Goal: Navigation & Orientation: Find specific page/section

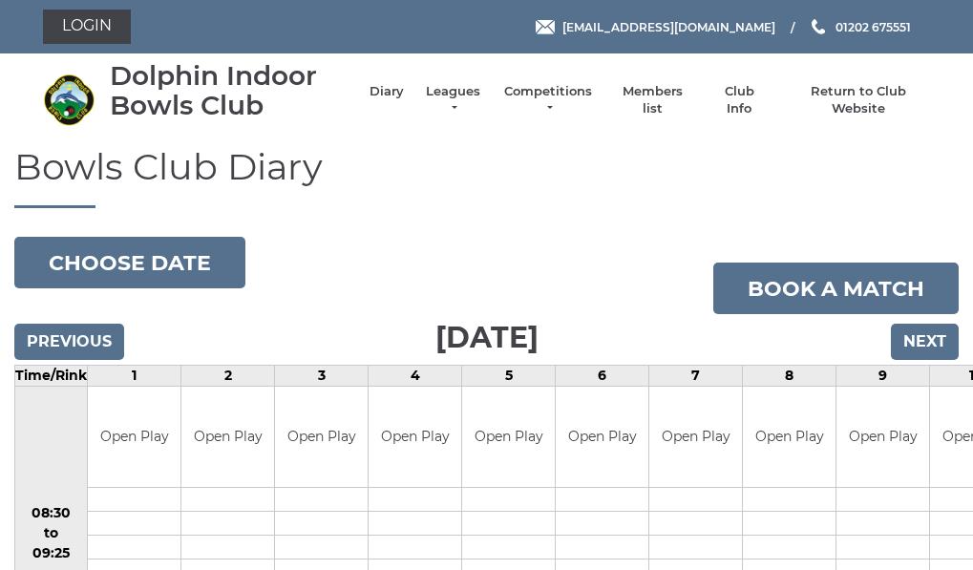
click at [602, 393] on td "Open Play" at bounding box center [602, 437] width 93 height 100
click at [654, 105] on link "Members list" at bounding box center [652, 102] width 79 height 34
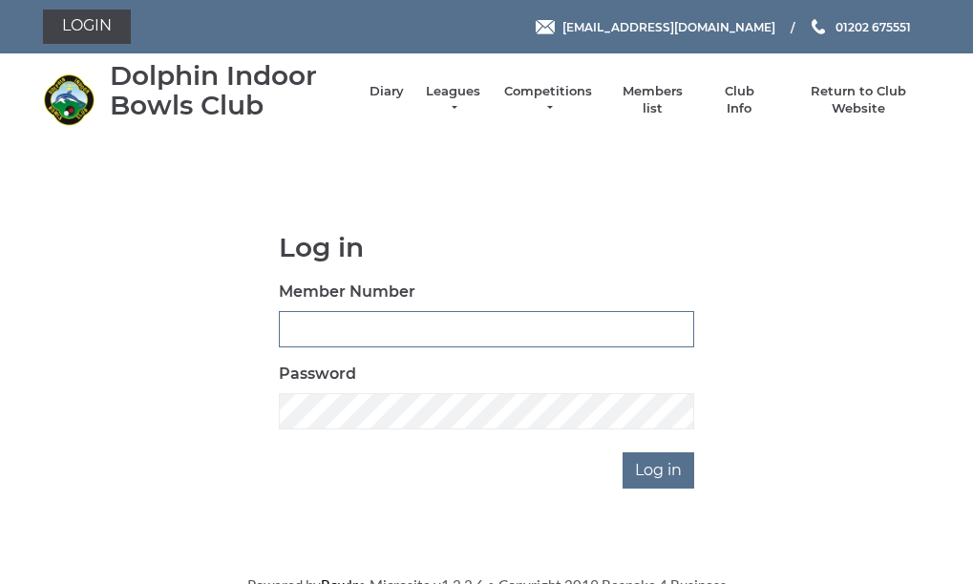
click at [408, 328] on input "Member Number" at bounding box center [486, 329] width 415 height 36
click at [386, 389] on div "Password" at bounding box center [486, 396] width 415 height 67
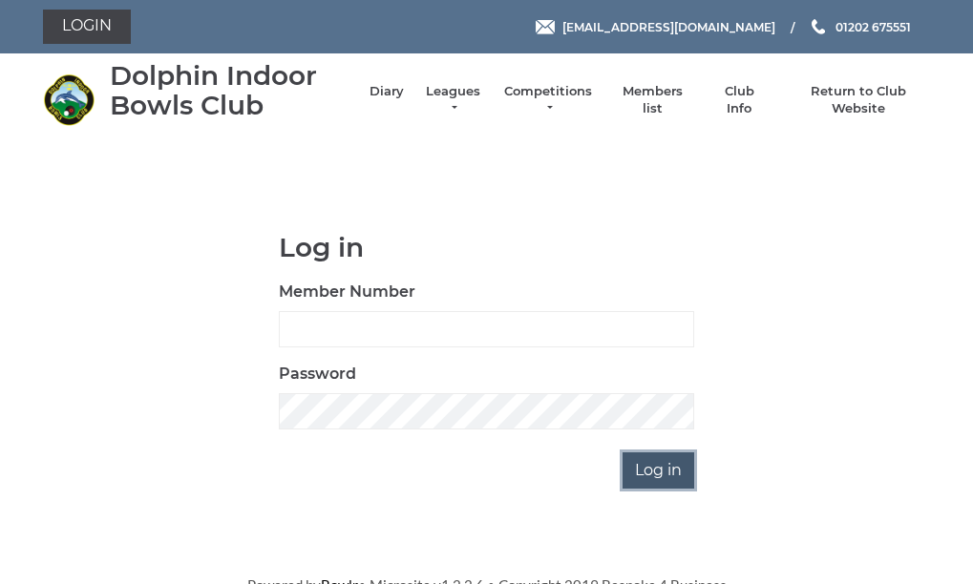
click at [649, 466] on input "Log in" at bounding box center [659, 471] width 72 height 36
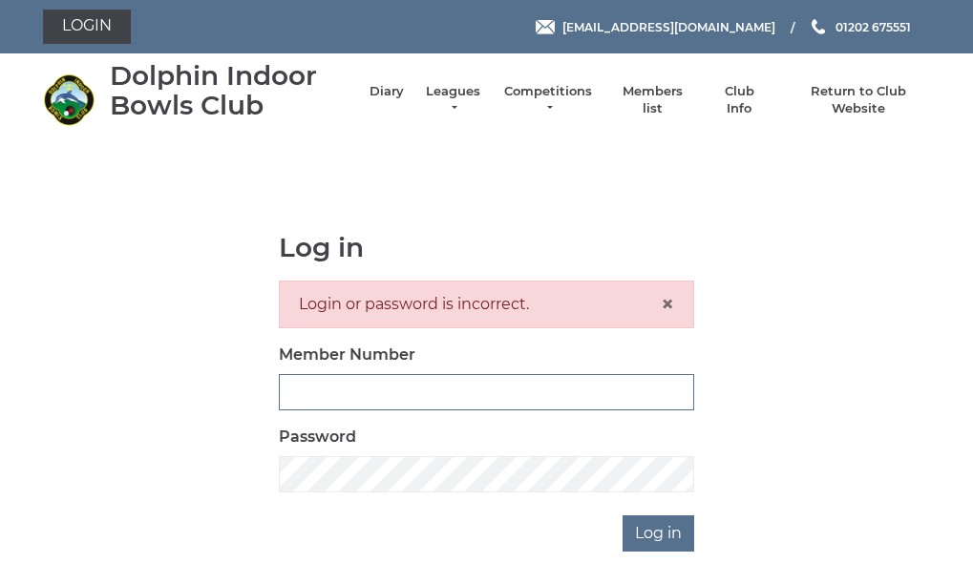
click at [454, 383] on input "Member Number" at bounding box center [486, 392] width 415 height 36
type input "2946"
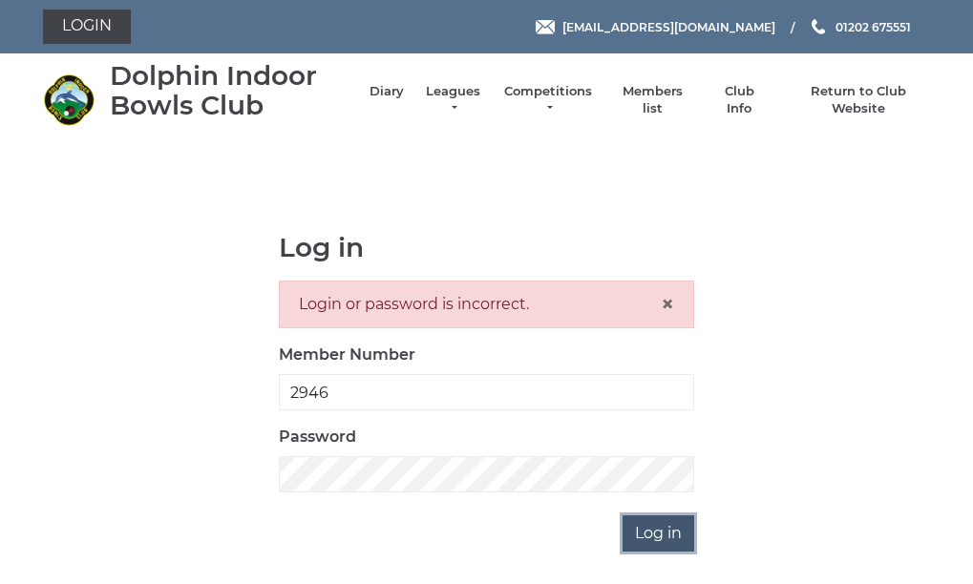
click at [654, 535] on input "Log in" at bounding box center [659, 534] width 72 height 36
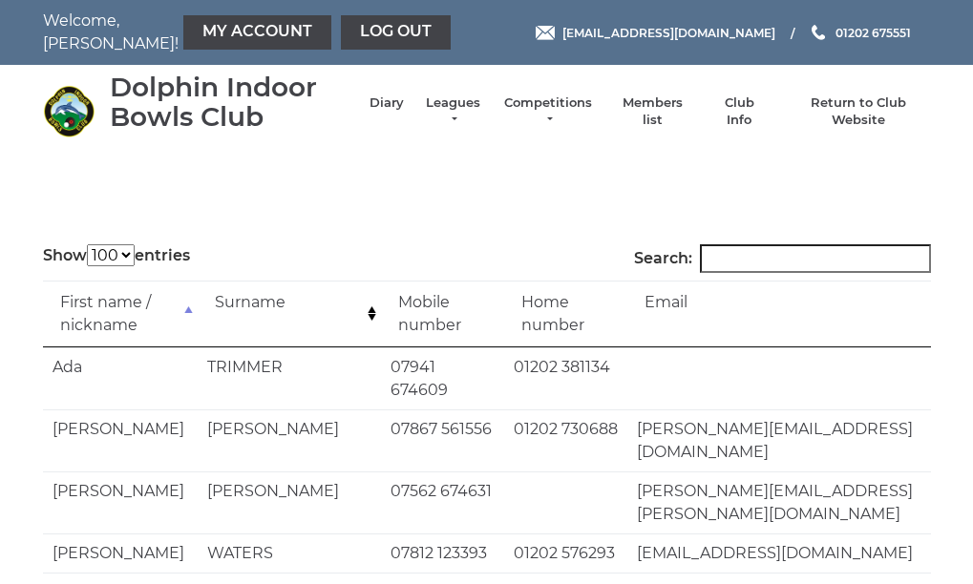
select select "100"
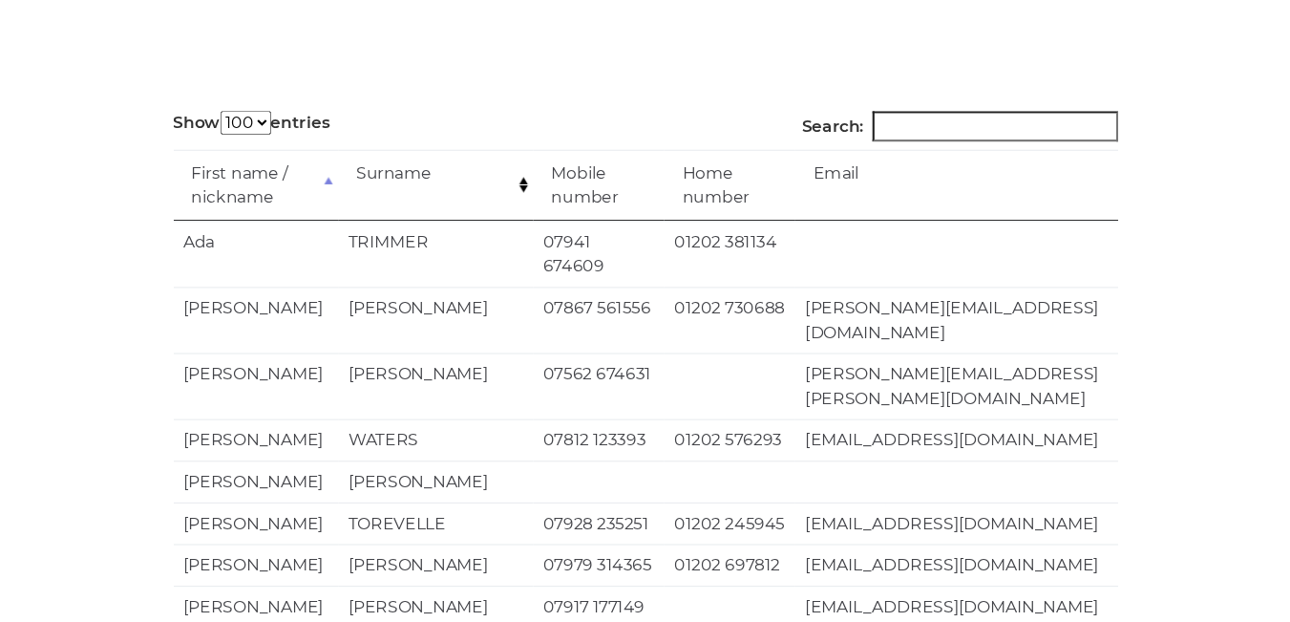
scroll to position [179, 0]
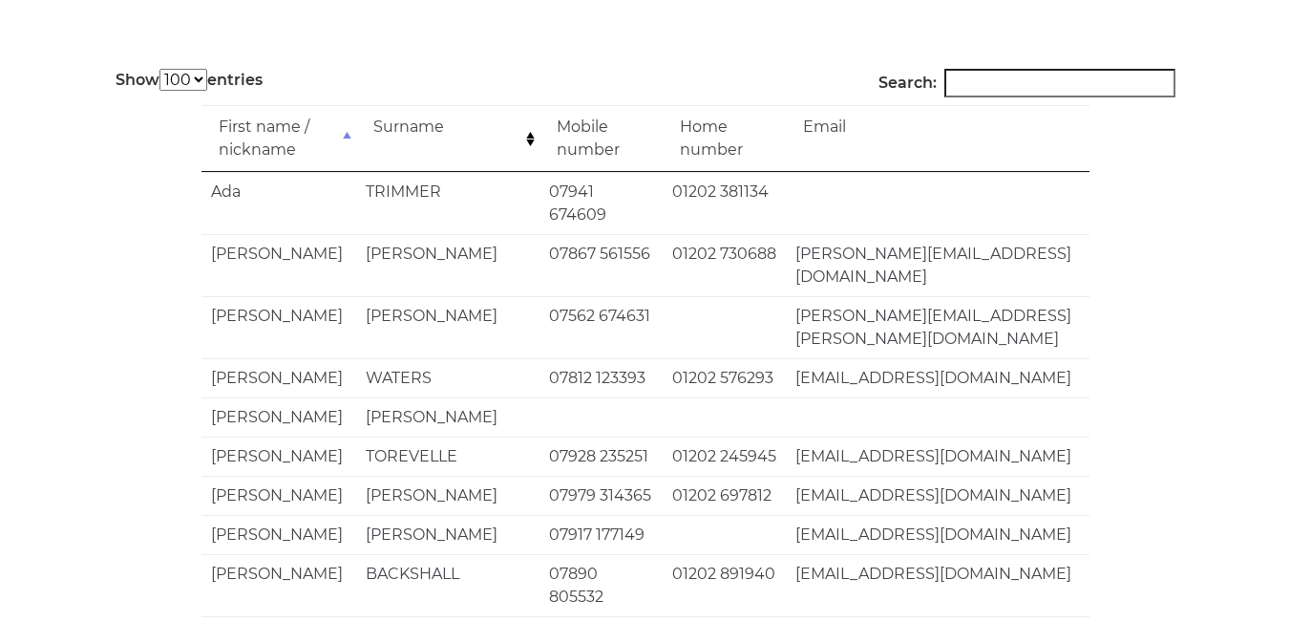
click at [972, 476] on td "ptalcoyne@yahoo.co.uk" at bounding box center [938, 495] width 304 height 39
